Goal: Find specific page/section: Find specific page/section

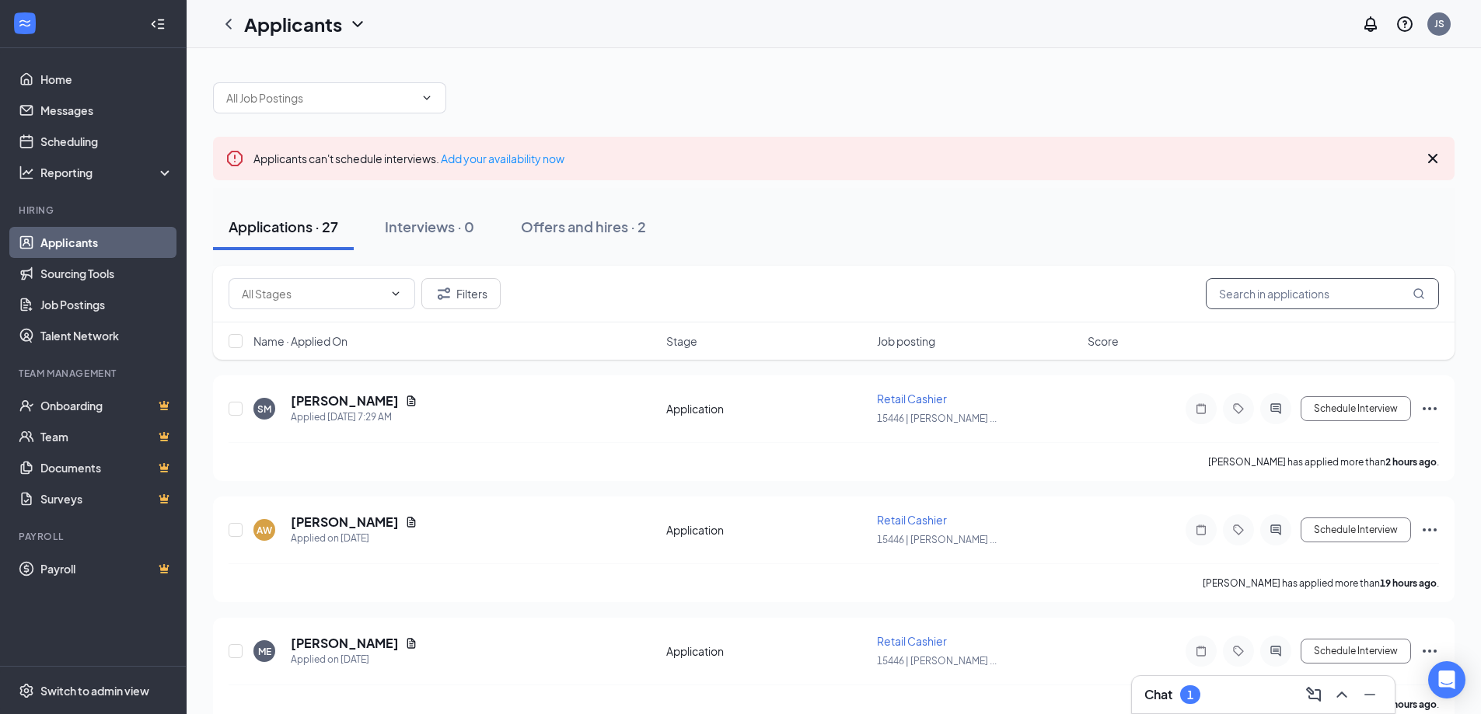
click at [1212, 287] on input "text" at bounding box center [1321, 293] width 233 height 31
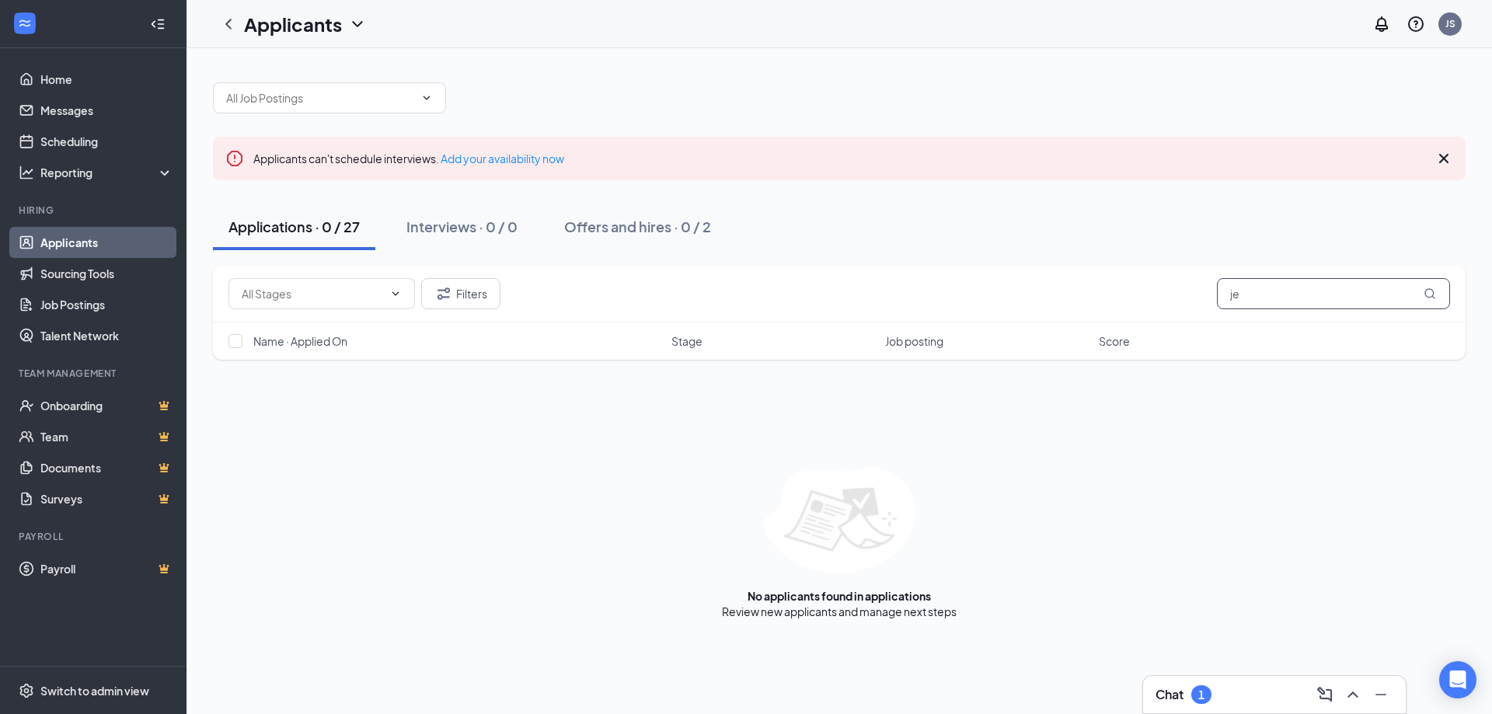
type input "j"
